Goal: Task Accomplishment & Management: Manage account settings

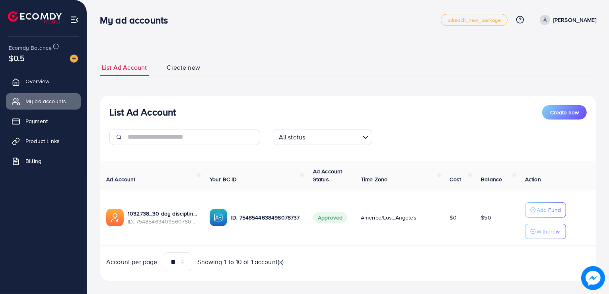
click at [145, 222] on span "ID: 7548546340956078098" at bounding box center [162, 221] width 69 height 8
copy span "7548546340956078098"
click at [253, 43] on div "**********" at bounding box center [348, 151] width 522 height 303
click at [46, 121] on span "Payment" at bounding box center [38, 121] width 22 height 8
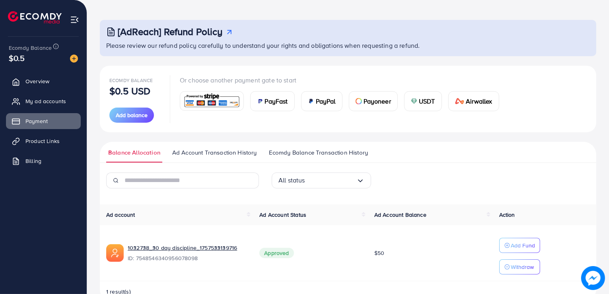
scroll to position [50, 0]
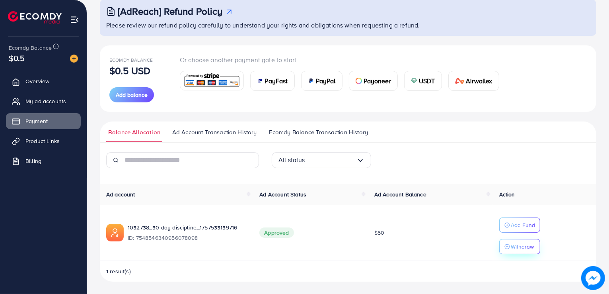
click at [526, 249] on p "Withdraw" at bounding box center [522, 247] width 23 height 10
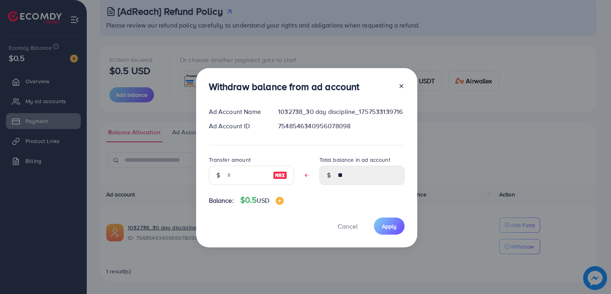
click at [400, 86] on icon at bounding box center [401, 86] width 6 height 6
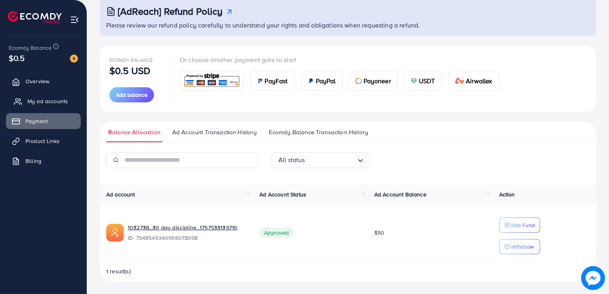
click at [68, 97] on link "My ad accounts" at bounding box center [43, 101] width 75 height 16
